Goal: Find specific page/section

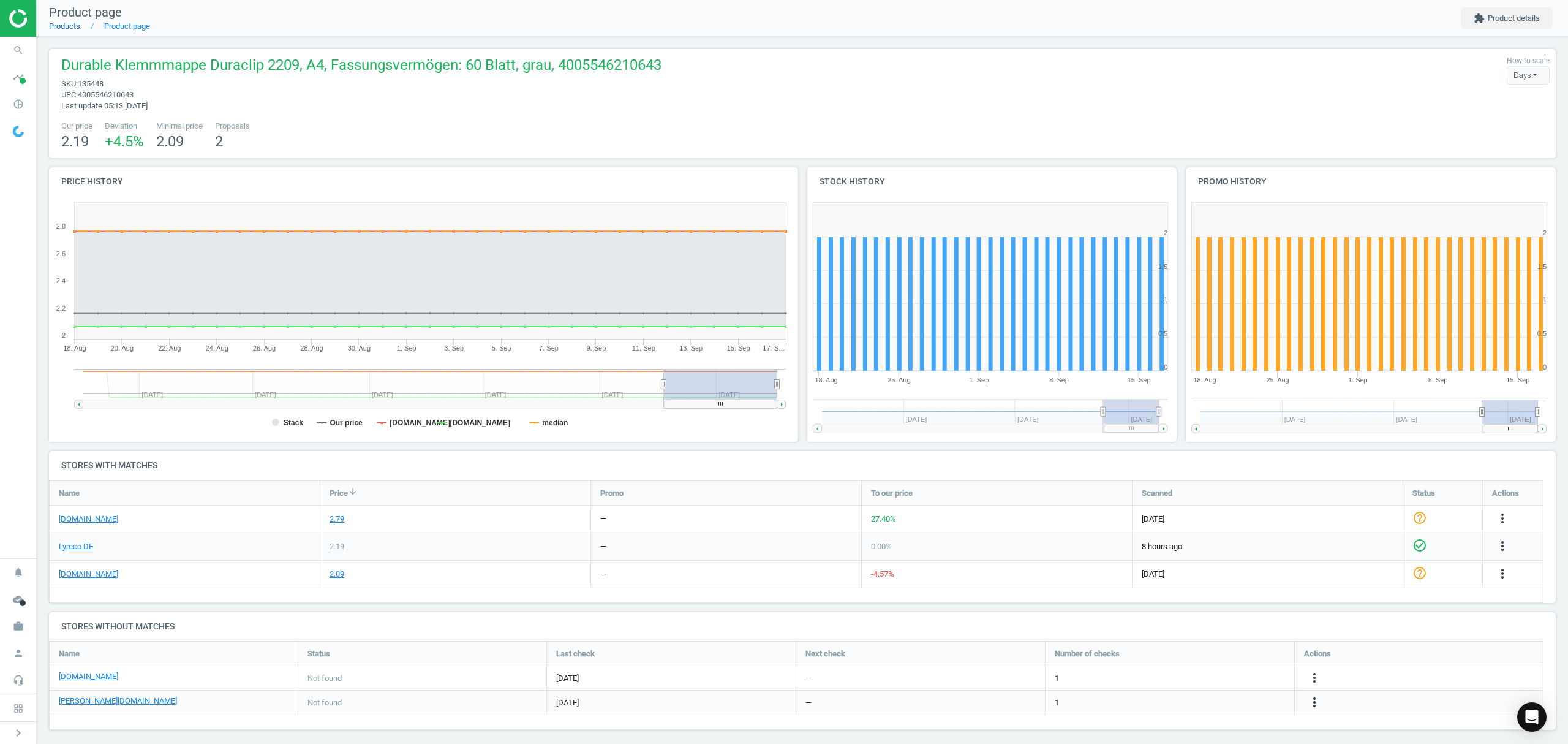
click at [57, 28] on link "Products" at bounding box center [64, 26] width 31 height 9
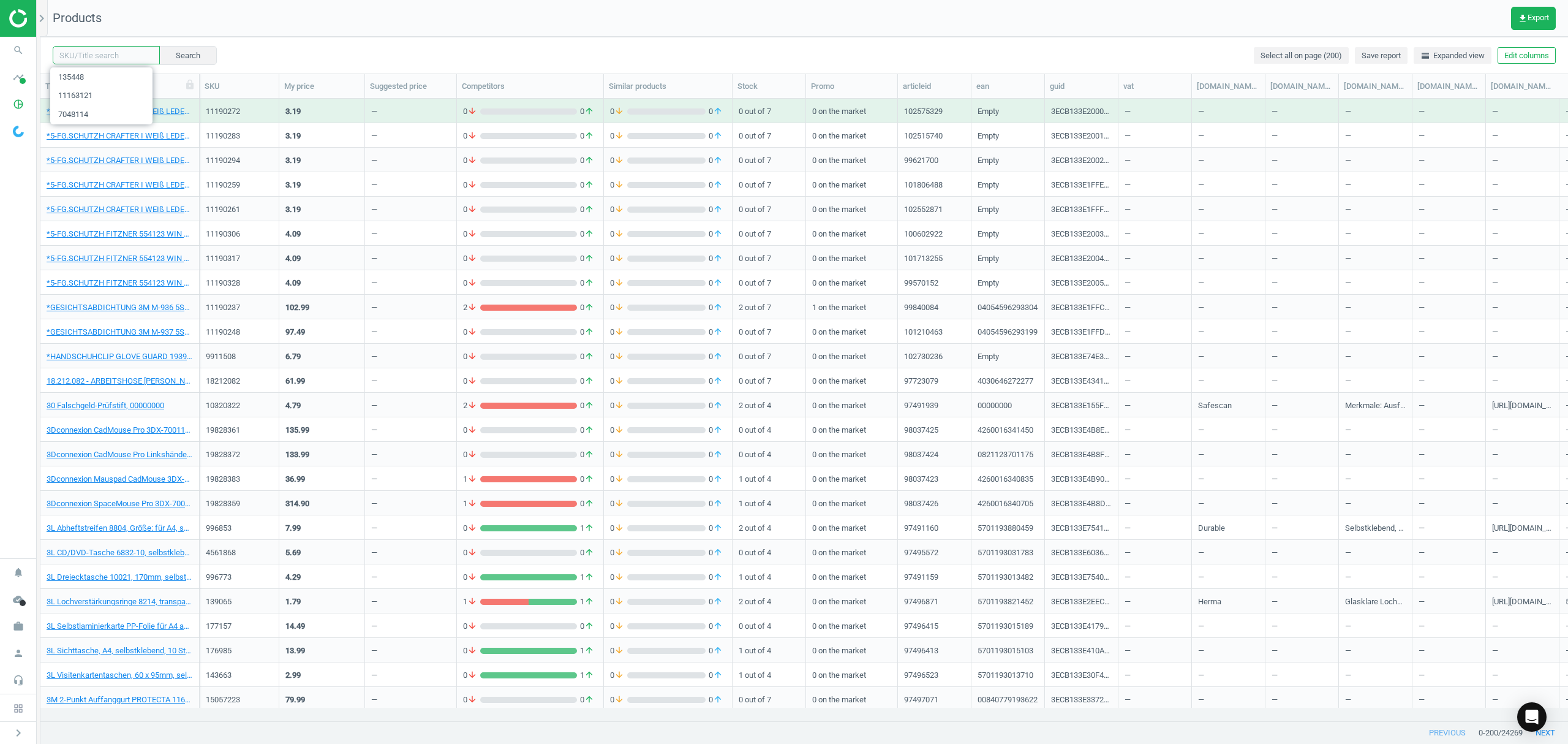
click at [115, 54] on input "text" at bounding box center [106, 55] width 107 height 19
paste input "1072777"
type input "1072777"
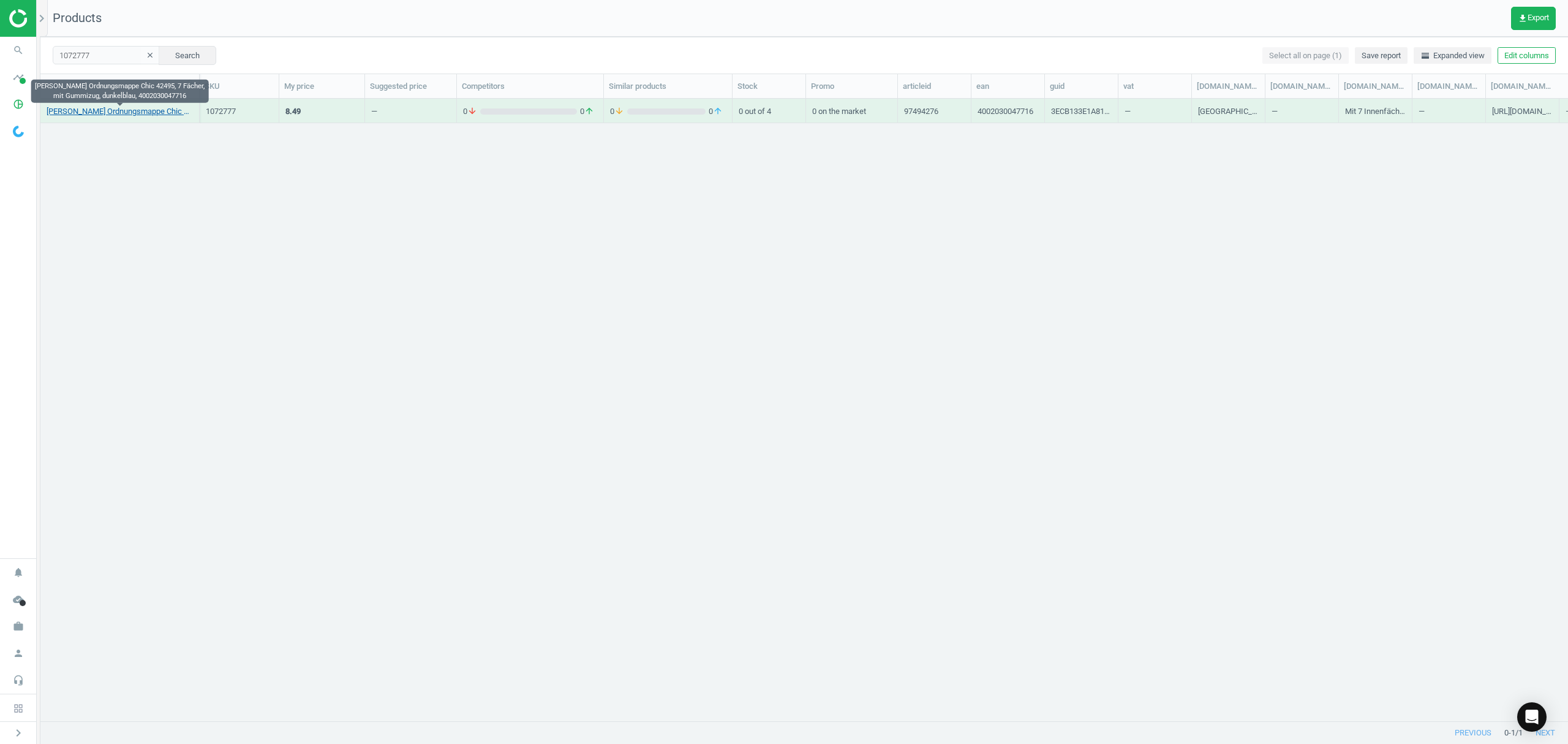
click at [114, 110] on link "[PERSON_NAME] Ordnungsmappe Chic 42495, 7 Fächer, mit Gummizug, dunkelblau, 400…" at bounding box center [119, 112] width 146 height 11
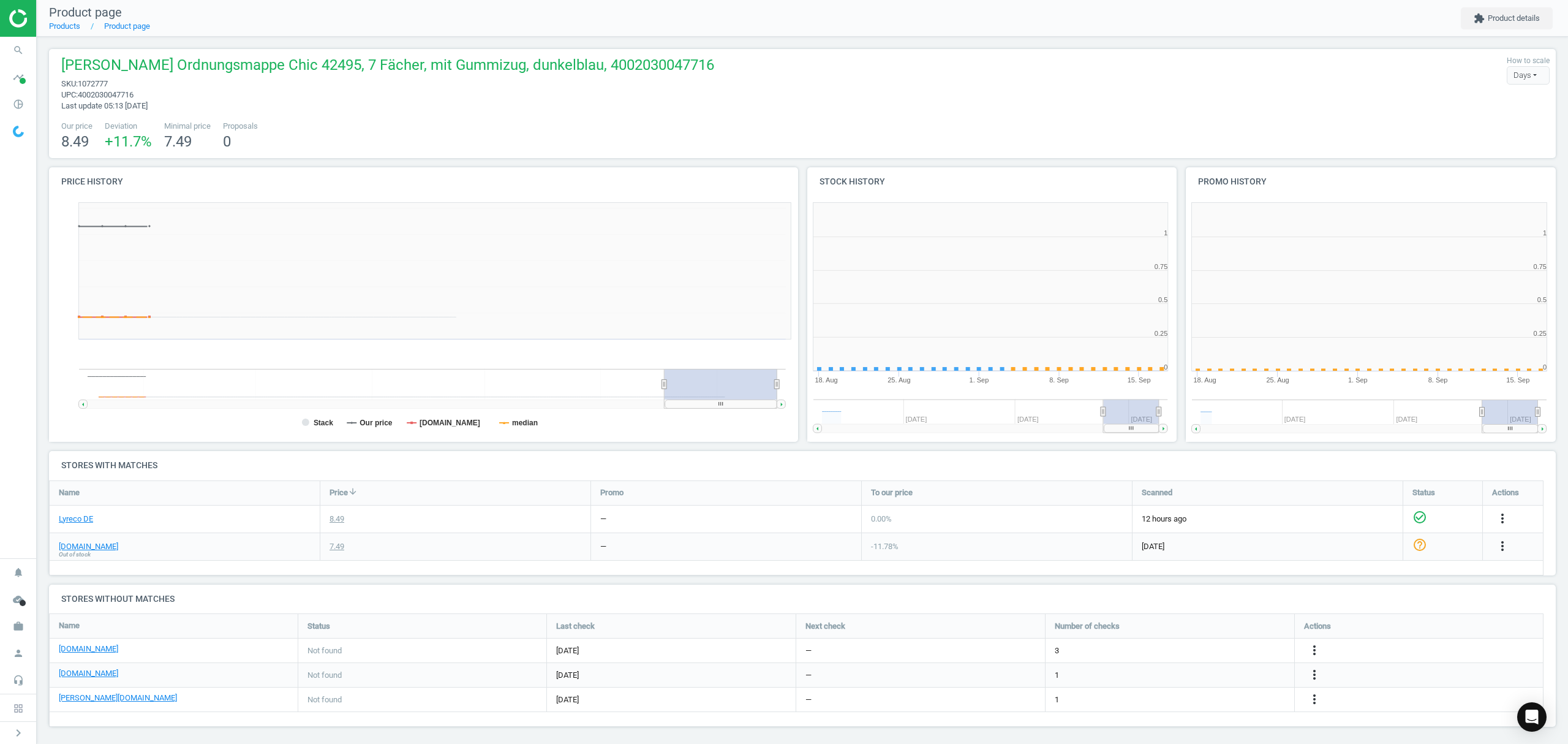
scroll to position [270, 768]
